Goal: Use online tool/utility

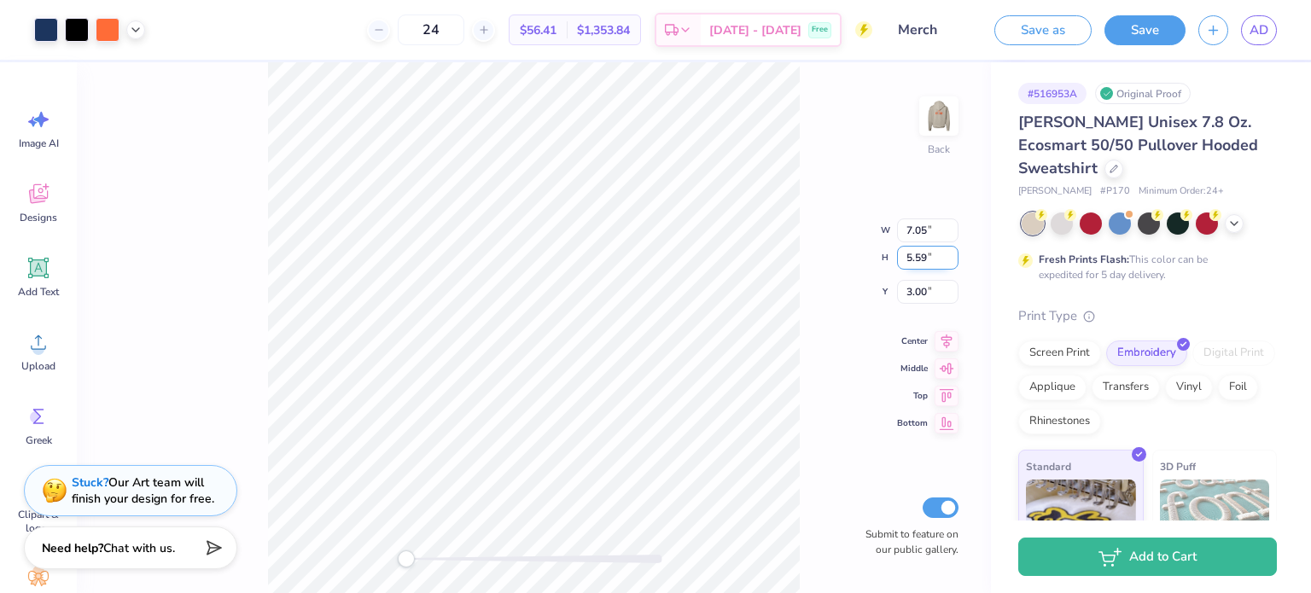
click at [949, 262] on input "5.59" at bounding box center [927, 258] width 61 height 24
click at [949, 262] on input "4.95" at bounding box center [927, 258] width 61 height 24
click at [951, 235] on input "4.99" at bounding box center [927, 240] width 61 height 24
type input "5"
click at [951, 235] on input "5" at bounding box center [927, 240] width 61 height 24
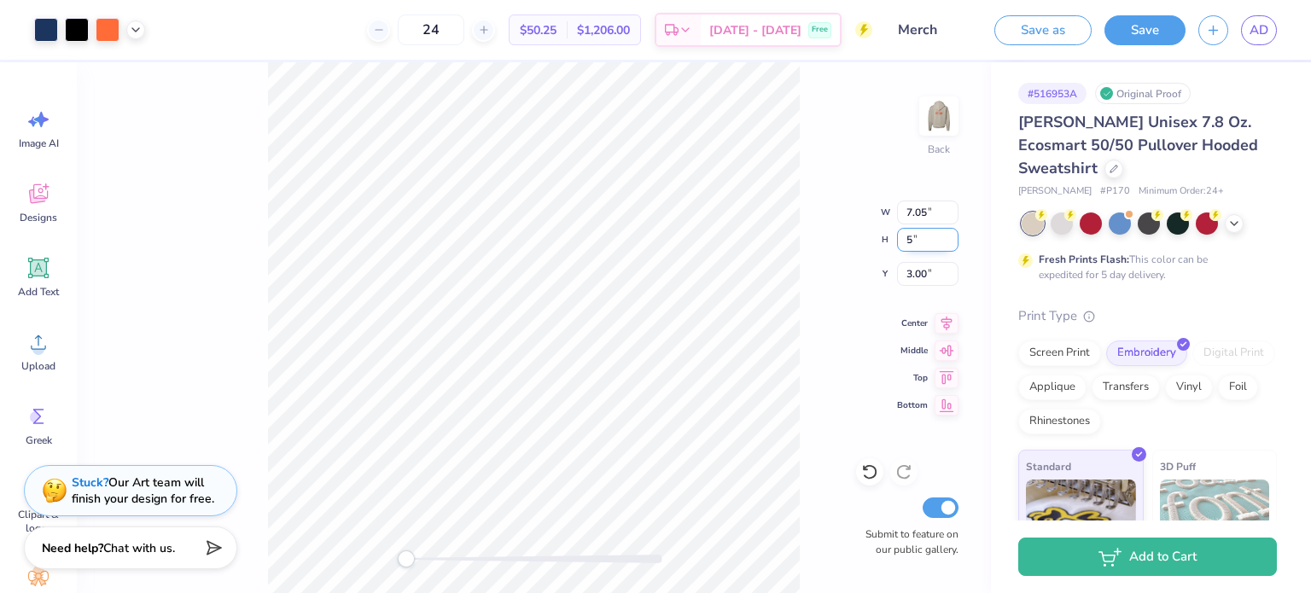
click at [912, 242] on input "5" at bounding box center [927, 240] width 61 height 24
type input "5"
click at [922, 245] on input "5" at bounding box center [927, 240] width 61 height 24
click at [939, 217] on input "7.05" at bounding box center [927, 213] width 61 height 24
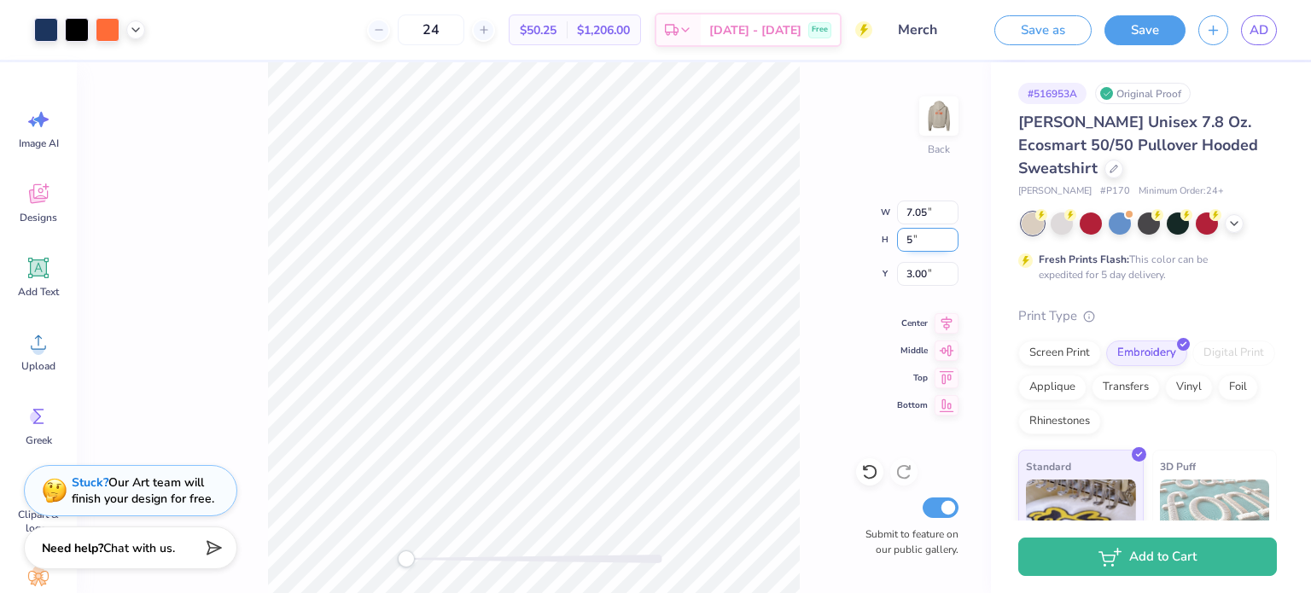
click at [912, 238] on input "5" at bounding box center [927, 240] width 61 height 24
click at [924, 254] on div "Back W 7.05 7.05 " H 5 5 " Y 3.00 3.00 " Center Middle Top Bottom Submit to fea…" at bounding box center [534, 327] width 914 height 531
drag, startPoint x: 925, startPoint y: 235, endPoint x: 883, endPoint y: 235, distance: 42.7
click at [883, 235] on div "Back W 5.01 5.01 " H 4.10 4.10 " Y 4.15 4.15 " Center Middle Top Bottom Submit …" at bounding box center [534, 327] width 914 height 531
click at [911, 242] on input "4.10" at bounding box center [927, 240] width 61 height 24
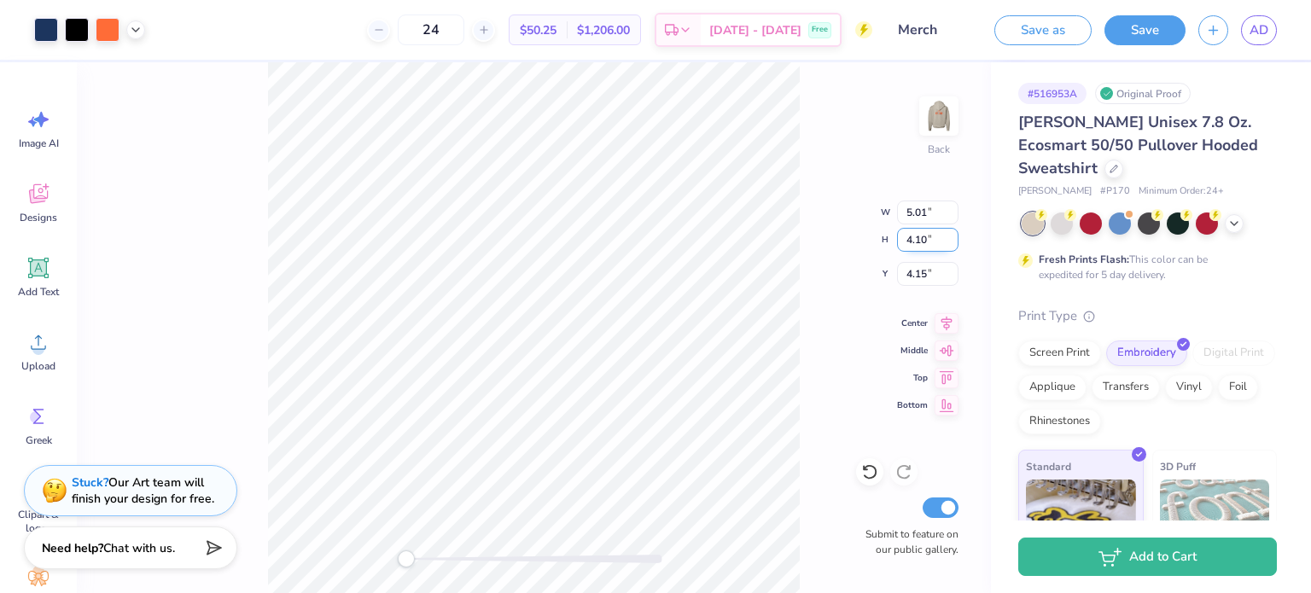
click at [911, 242] on input "4.10" at bounding box center [927, 240] width 61 height 24
type input "5"
click at [949, 124] on img at bounding box center [939, 116] width 68 height 68
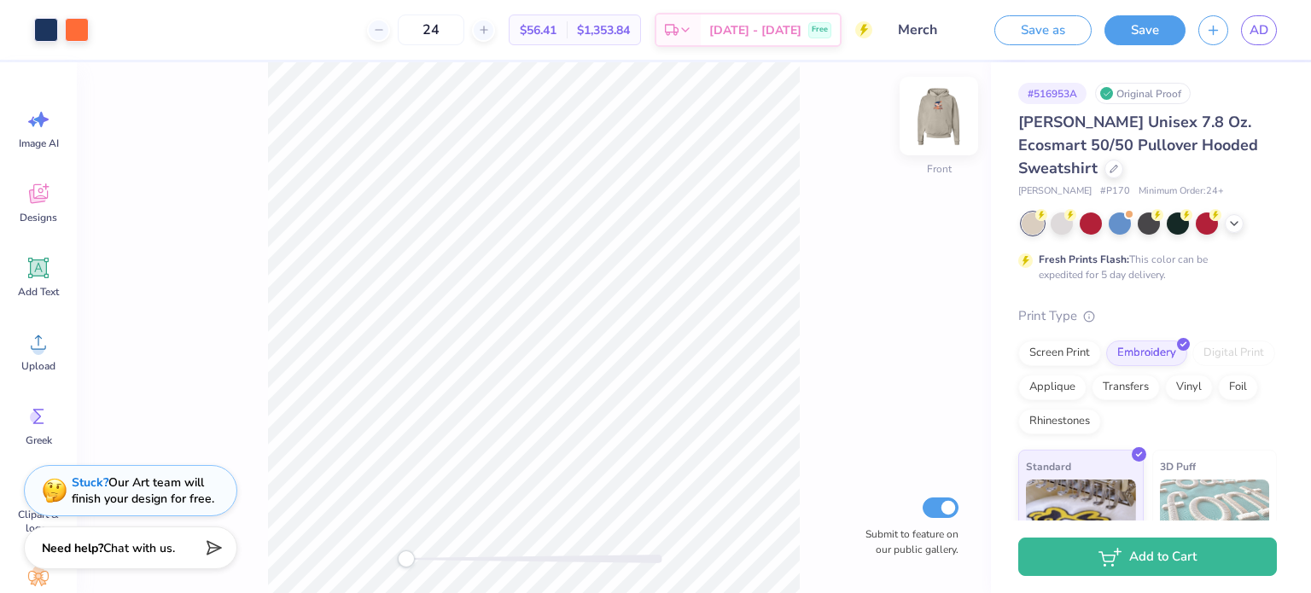
click at [941, 119] on img at bounding box center [939, 116] width 68 height 68
click at [936, 100] on img at bounding box center [939, 116] width 68 height 68
click at [1130, 30] on button "Save" at bounding box center [1145, 28] width 81 height 30
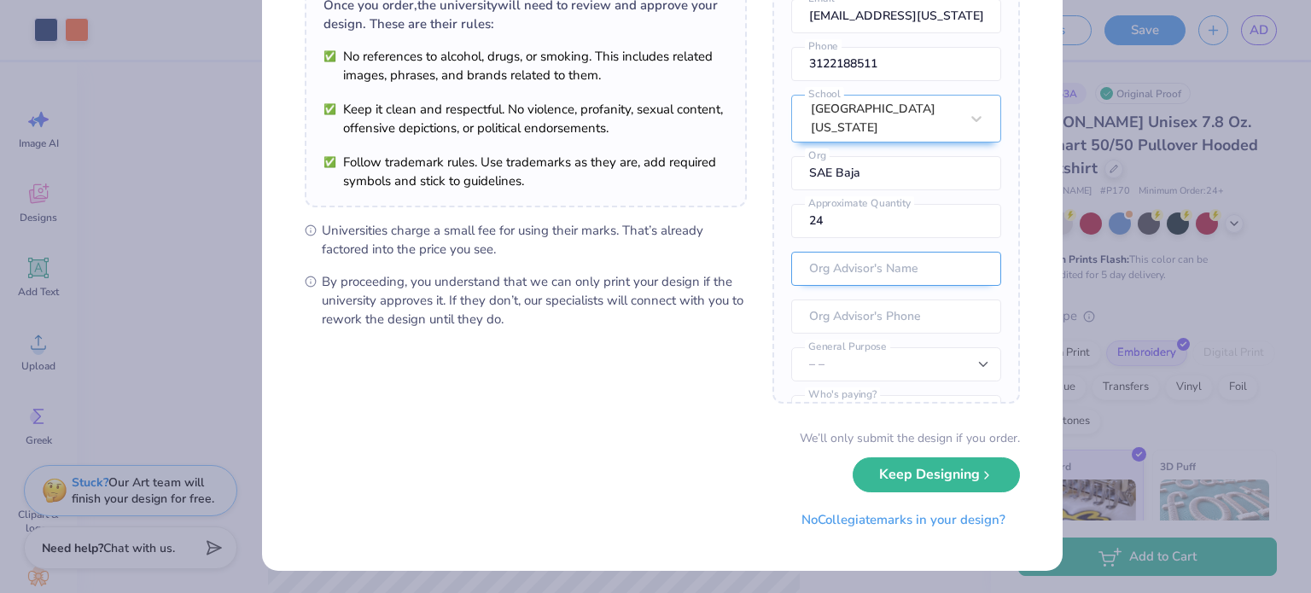
scroll to position [14, 0]
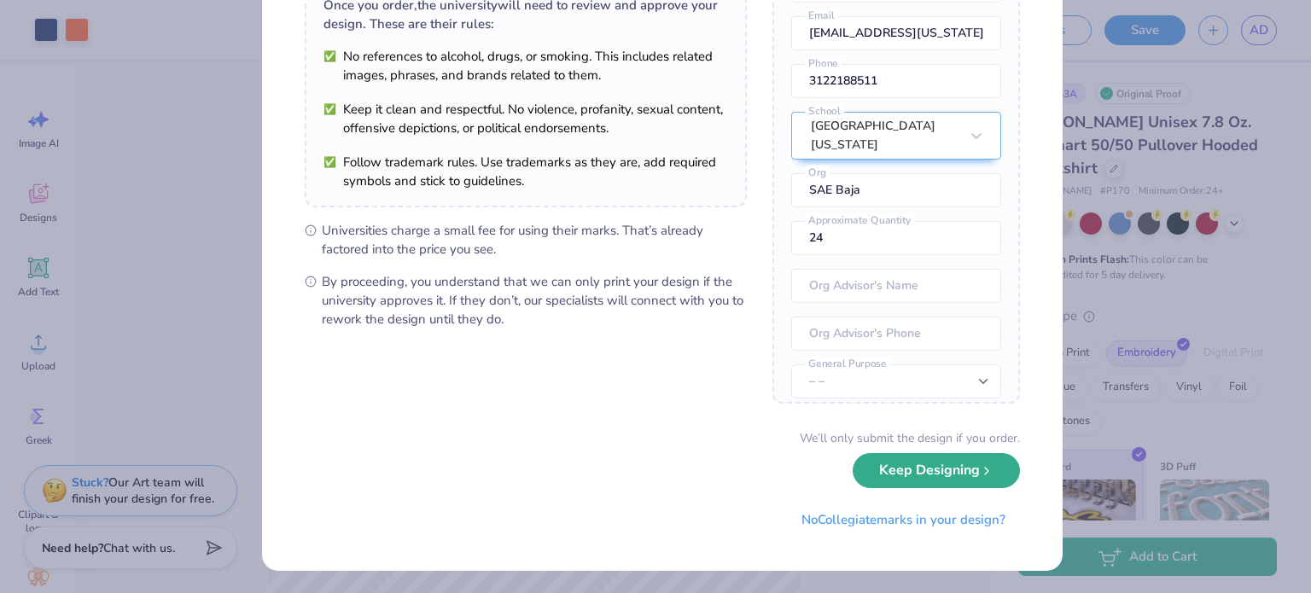
click at [919, 478] on button "Keep Designing" at bounding box center [936, 470] width 167 height 35
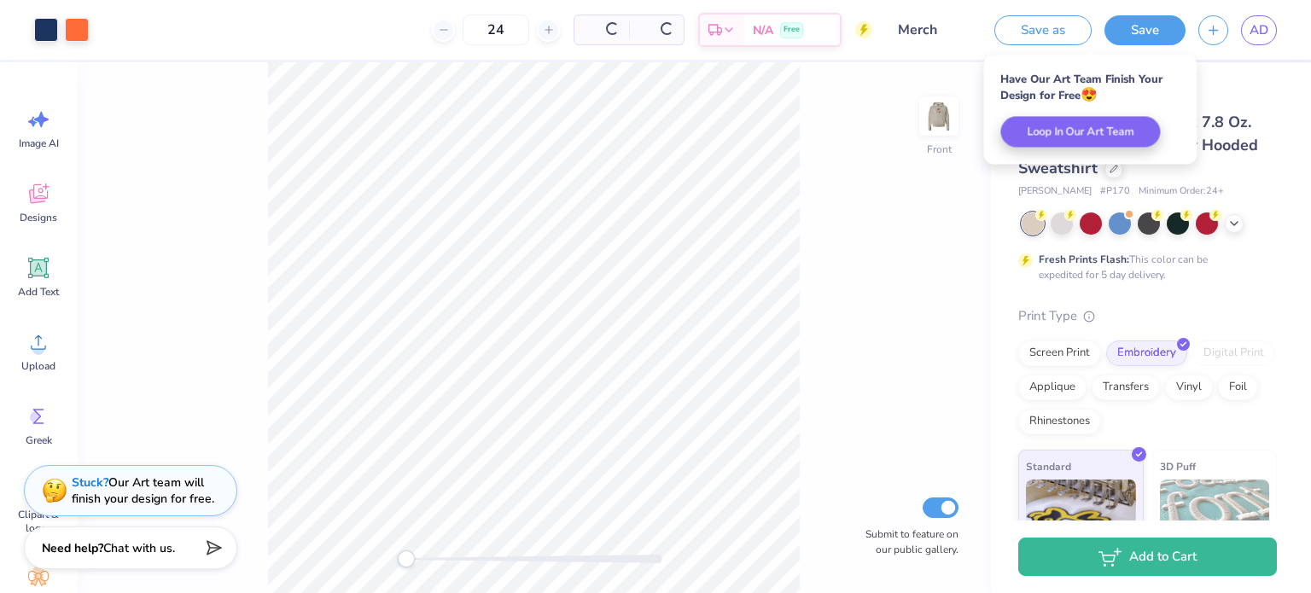
scroll to position [0, 0]
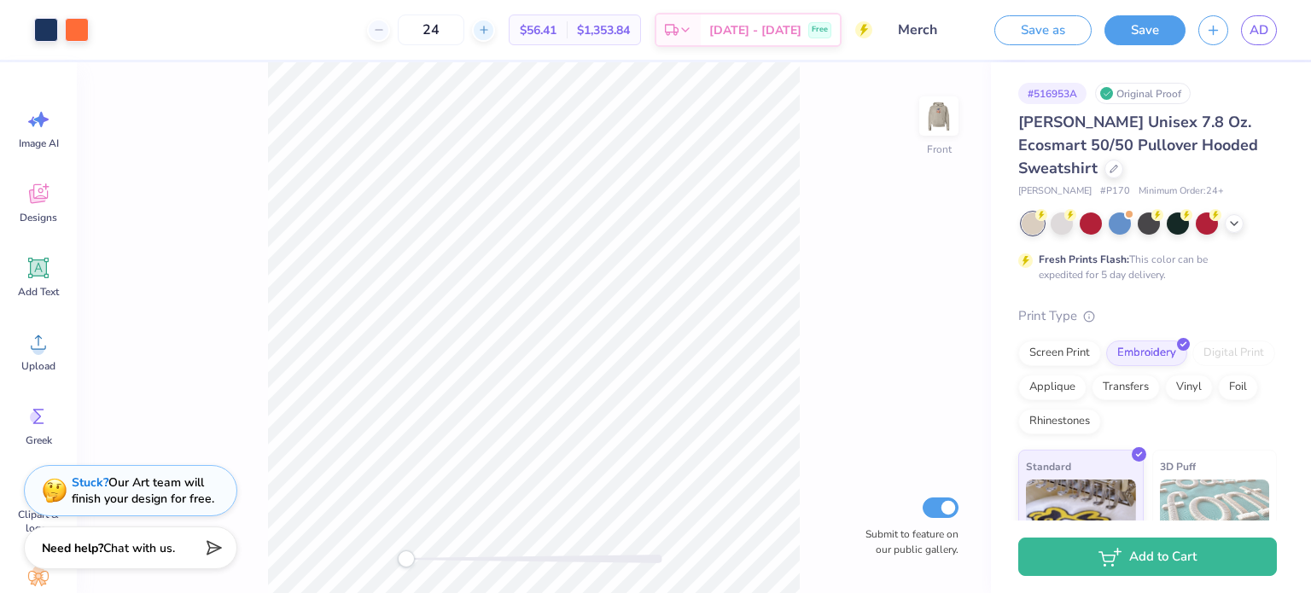
click at [490, 30] on icon at bounding box center [484, 30] width 12 height 12
click at [385, 28] on icon at bounding box center [379, 30] width 12 height 12
type input "24"
click at [948, 114] on img at bounding box center [939, 116] width 68 height 68
